Goal: Find specific page/section

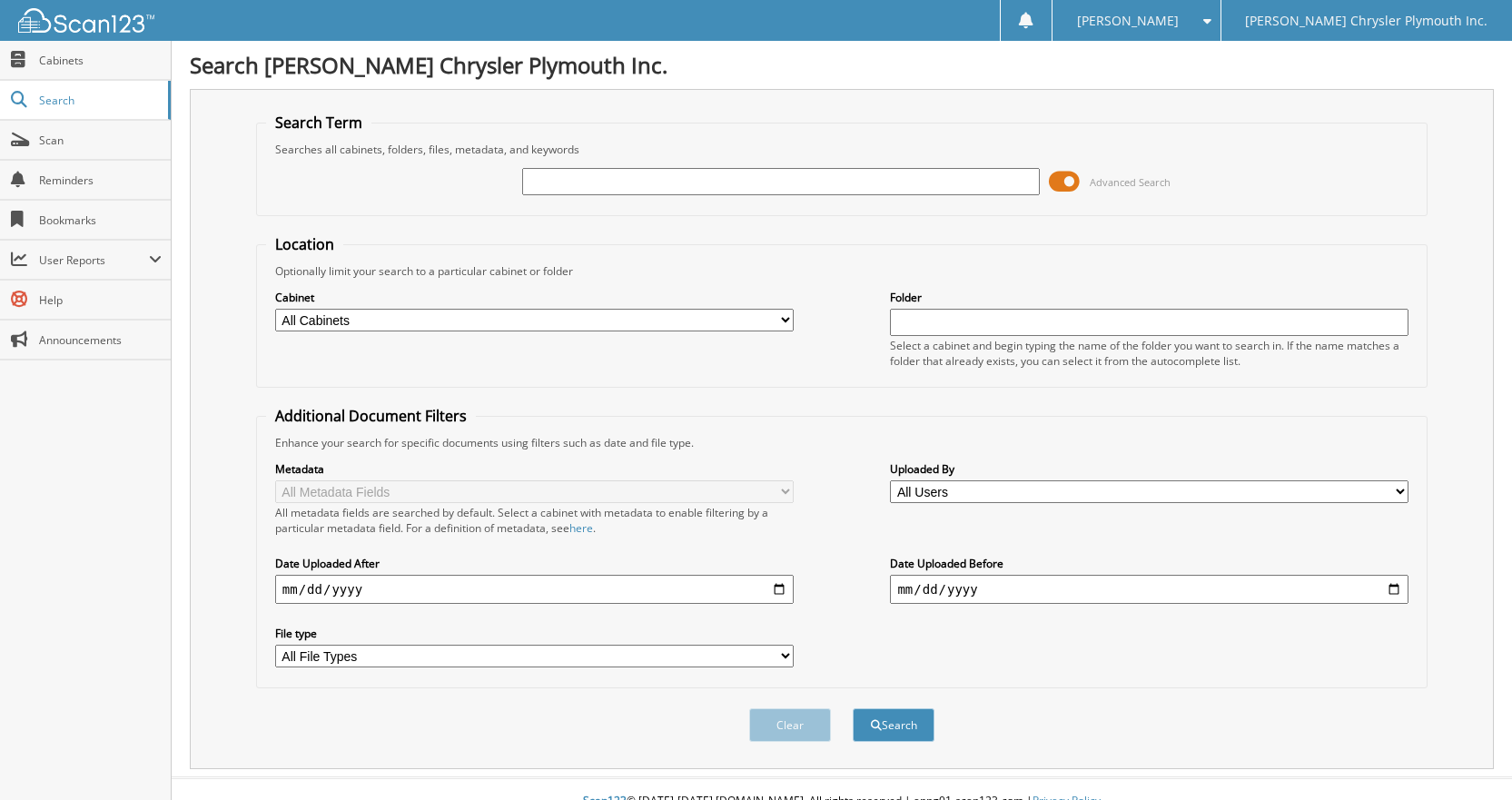
click at [594, 171] on input "text" at bounding box center [781, 181] width 518 height 27
type input "25N0049"
click at [852, 708] on button "Search" at bounding box center [893, 725] width 82 height 34
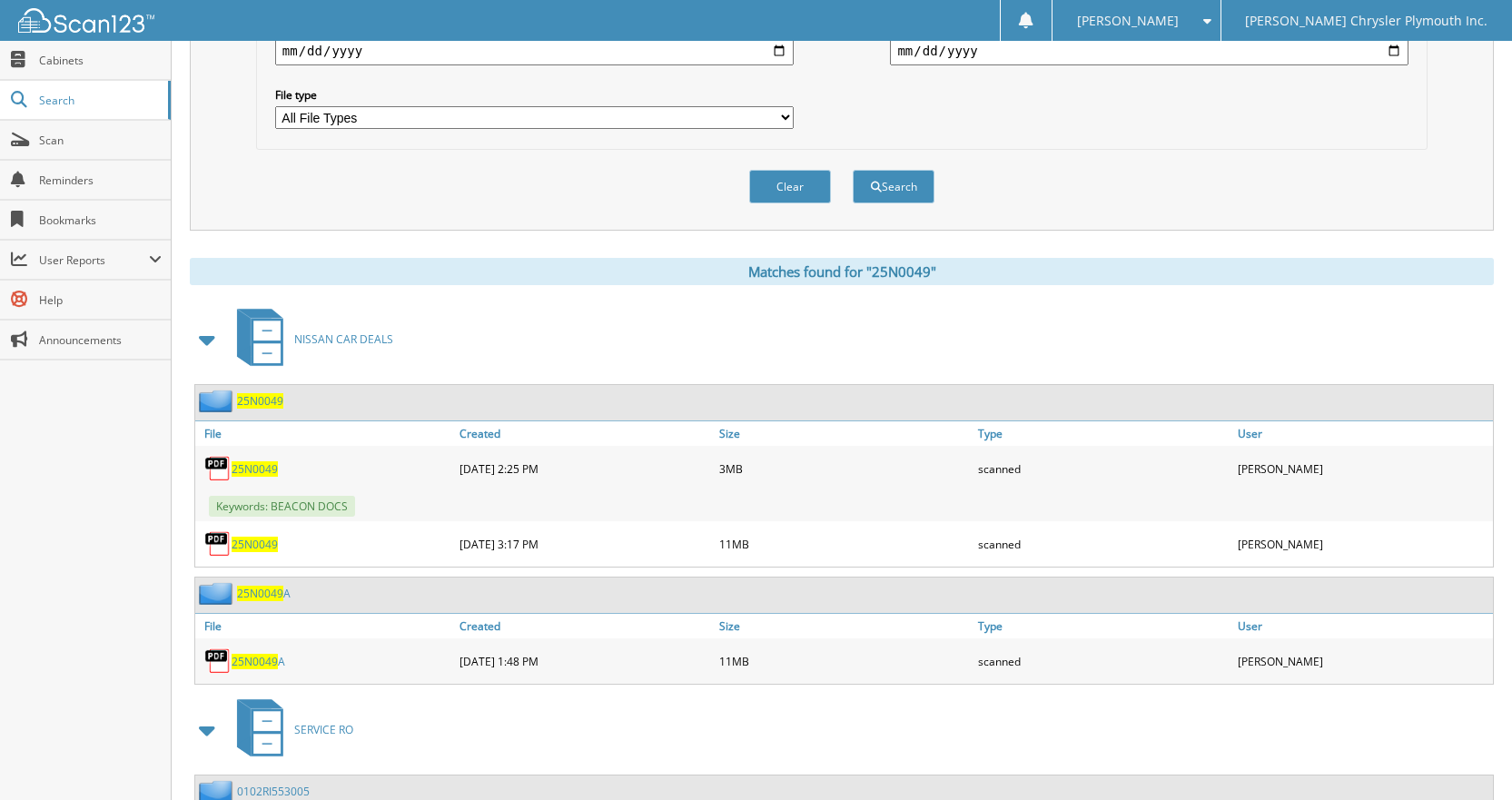
scroll to position [636, 0]
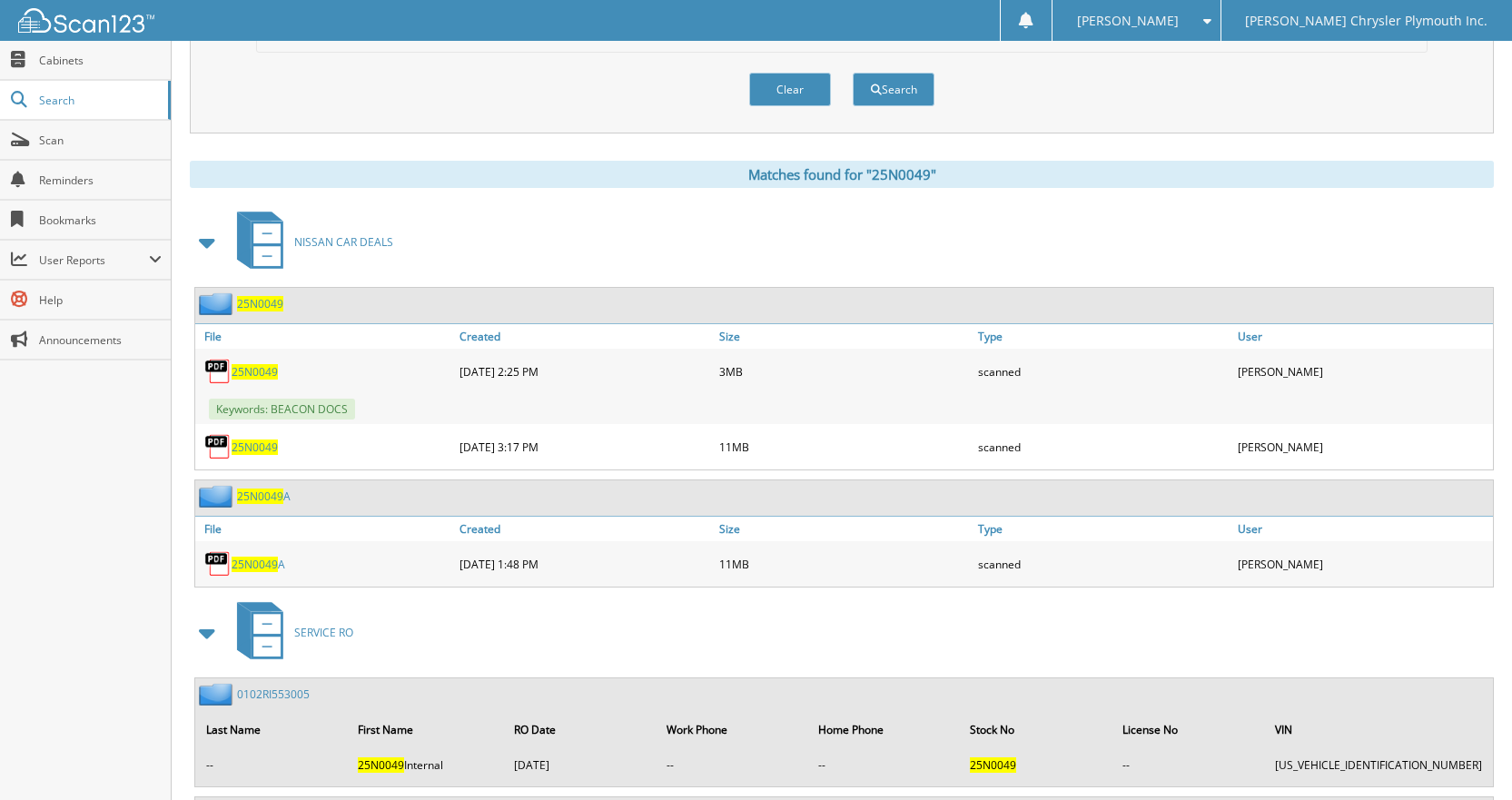
click at [253, 444] on span "25N0049" at bounding box center [255, 448] width 47 height 16
click at [242, 375] on span "25N0049" at bounding box center [255, 372] width 47 height 16
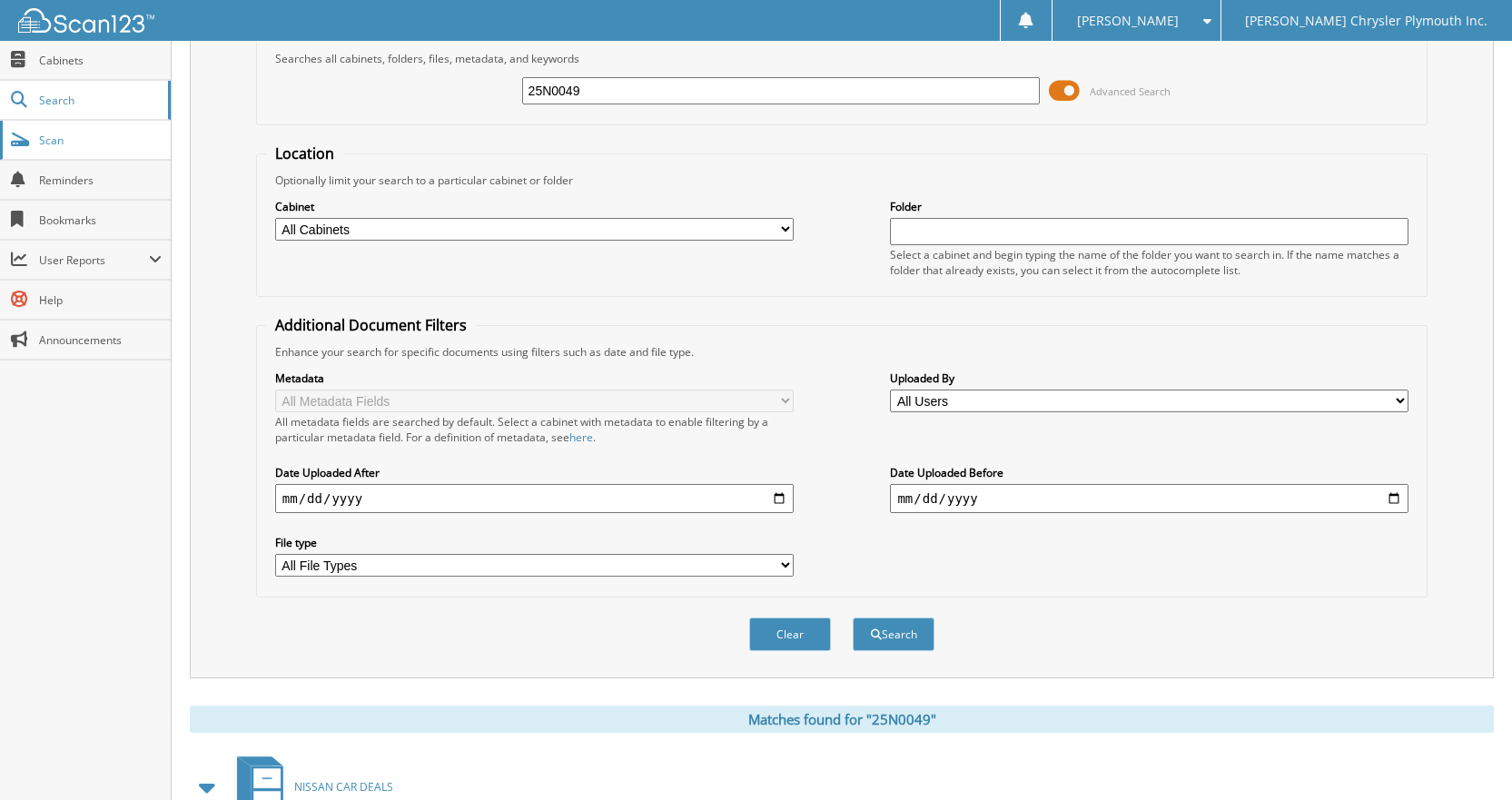
click at [63, 150] on link "Scan" at bounding box center [86, 139] width 171 height 39
